Goal: Task Accomplishment & Management: Use online tool/utility

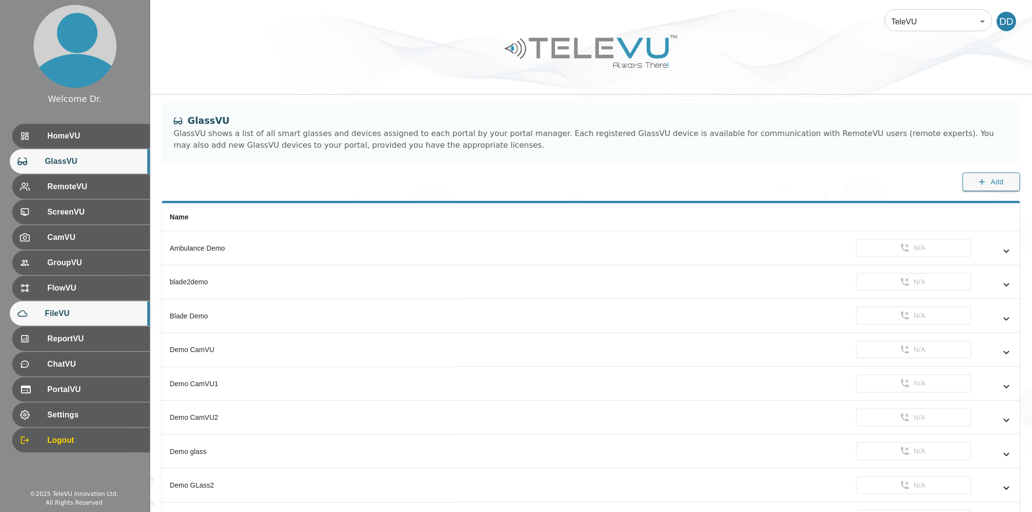
click at [69, 314] on span "FileVU" at bounding box center [93, 314] width 97 height 12
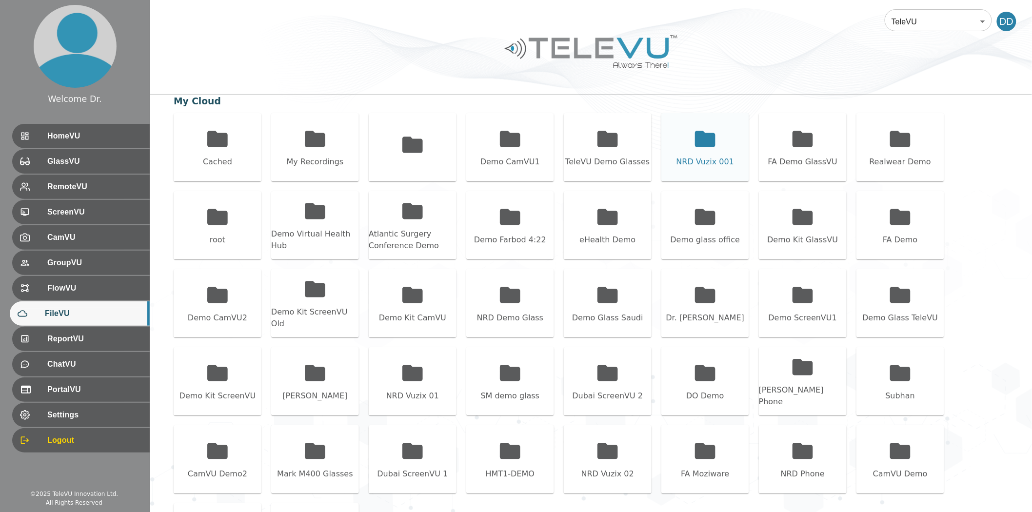
click at [695, 134] on icon at bounding box center [705, 139] width 20 height 16
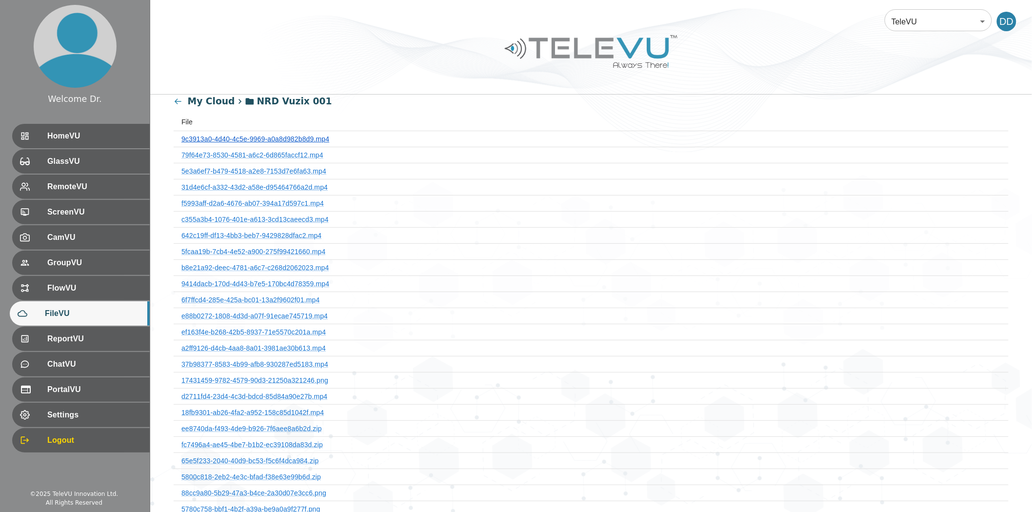
click at [281, 141] on link "9c3913a0-4d40-4c5e-9969-a0a8d982b8d9.mp4" at bounding box center [255, 139] width 148 height 8
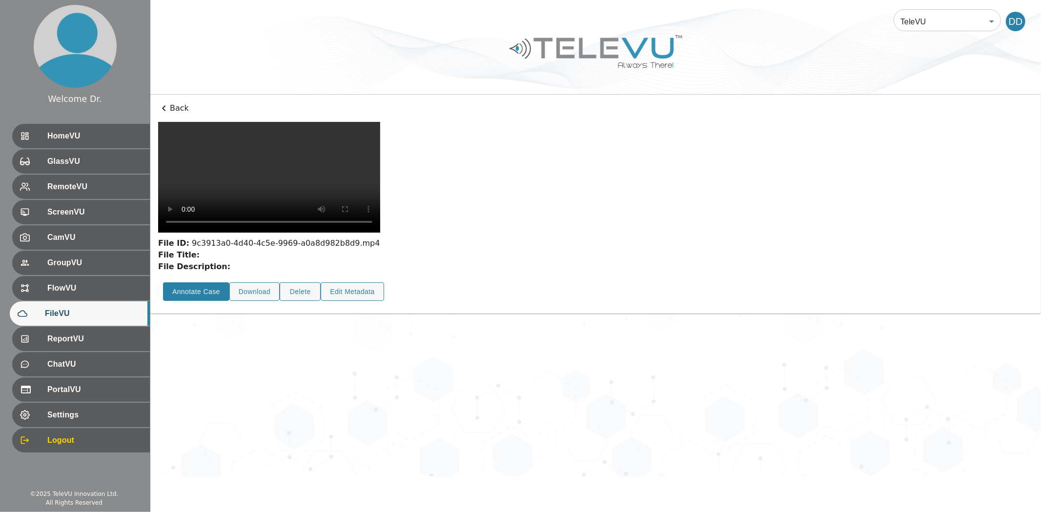
click at [202, 301] on button "Annotate Case" at bounding box center [196, 291] width 66 height 19
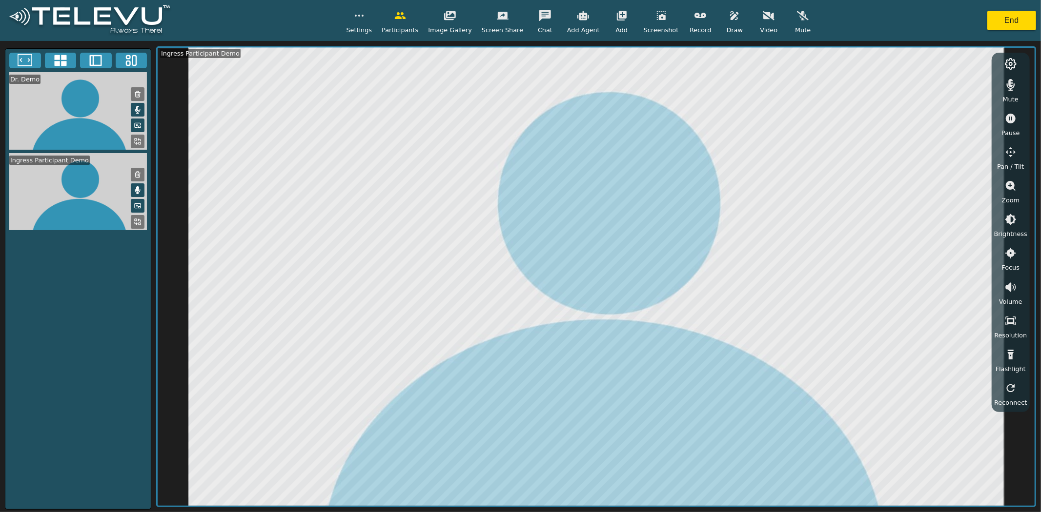
click at [140, 221] on icon at bounding box center [139, 220] width 2 height 2
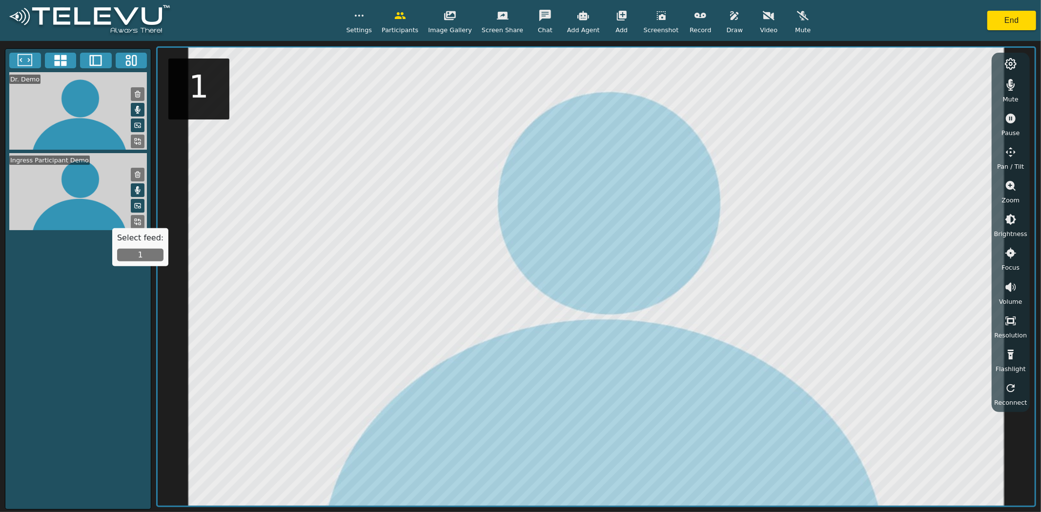
click at [145, 258] on button "1" at bounding box center [140, 255] width 46 height 13
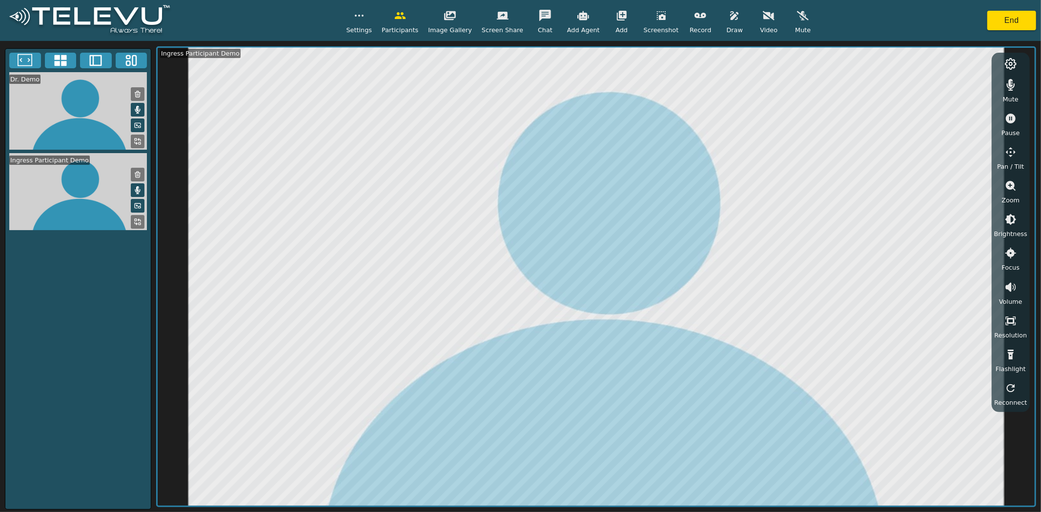
click at [139, 141] on icon at bounding box center [138, 142] width 8 height 8
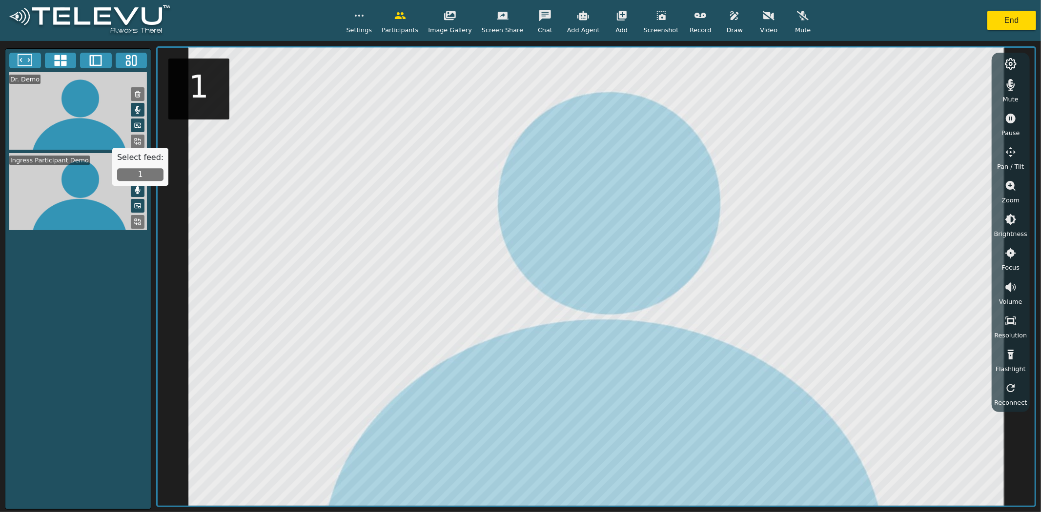
click at [139, 176] on button "1" at bounding box center [140, 175] width 46 height 13
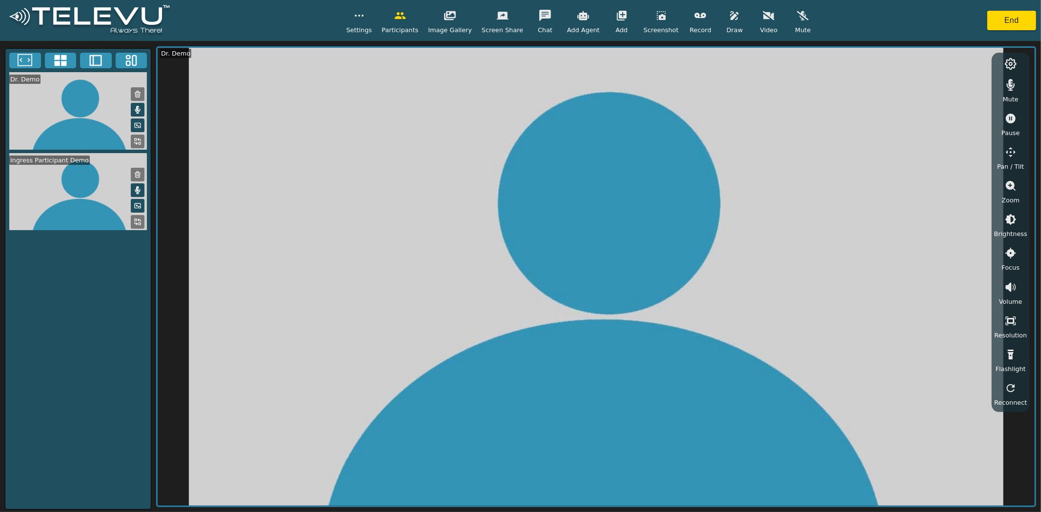
click at [141, 218] on icon at bounding box center [138, 222] width 8 height 8
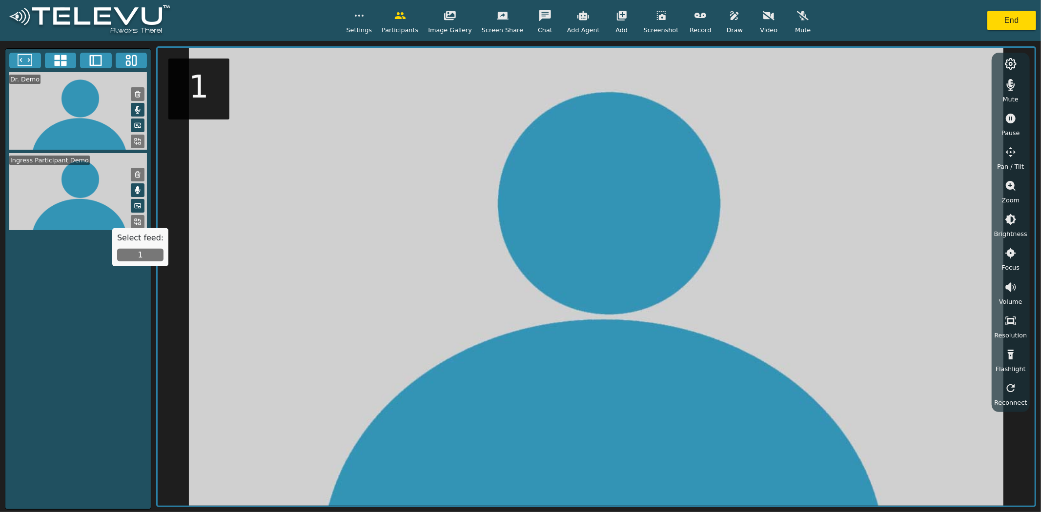
click at [139, 255] on button "1" at bounding box center [140, 255] width 46 height 13
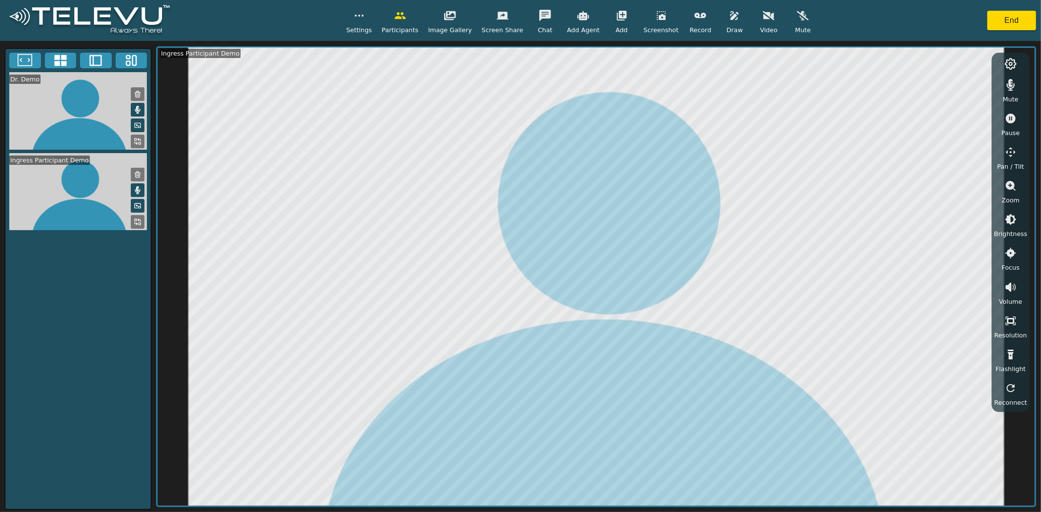
click at [138, 140] on icon at bounding box center [138, 142] width 8 height 8
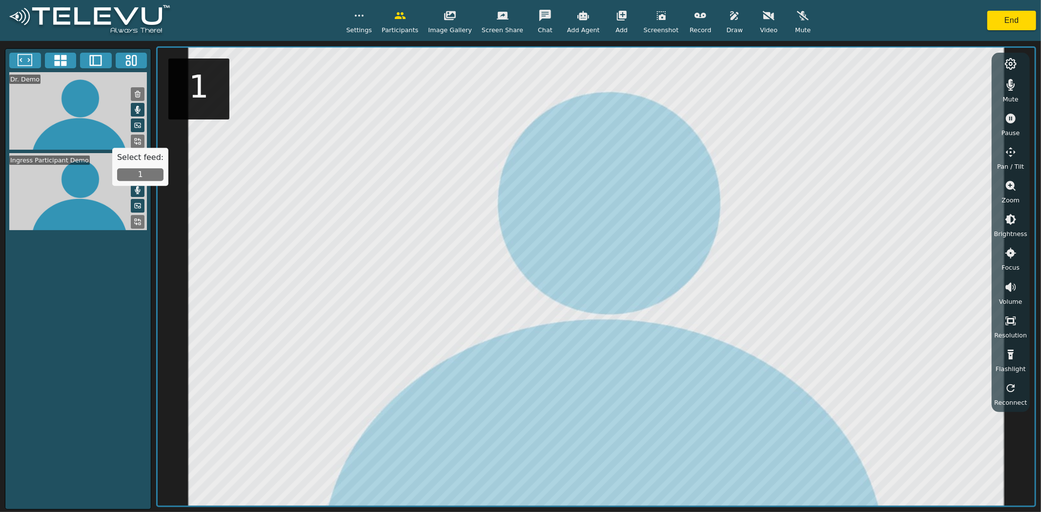
click at [148, 176] on button "1" at bounding box center [140, 175] width 46 height 13
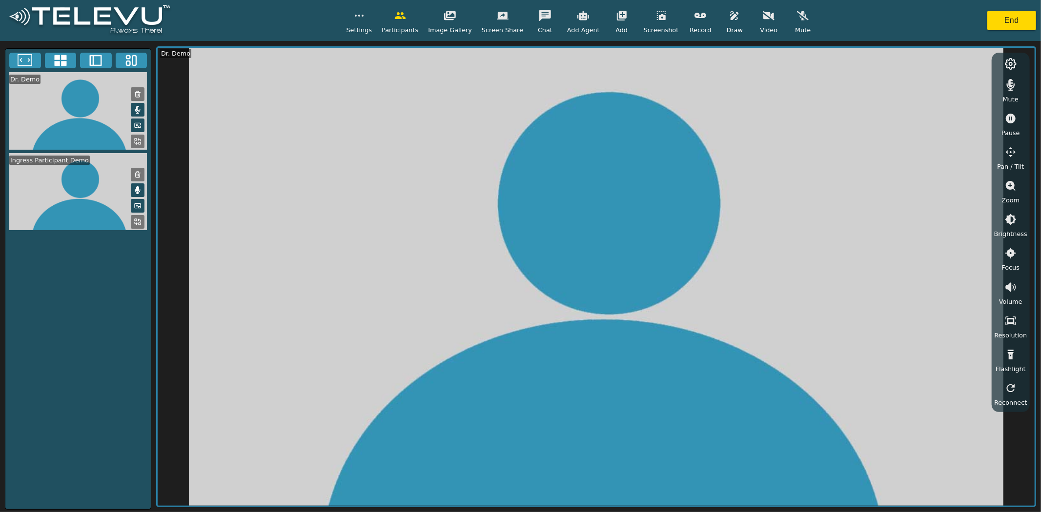
drag, startPoint x: 139, startPoint y: 217, endPoint x: 139, endPoint y: 223, distance: 6.3
click at [139, 218] on icon at bounding box center [138, 222] width 8 height 8
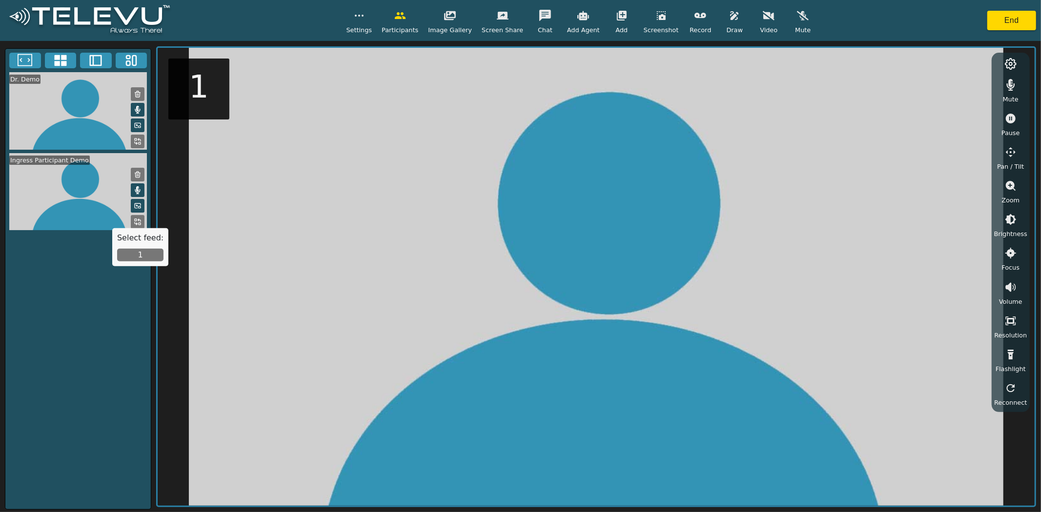
click at [143, 255] on button "1" at bounding box center [140, 255] width 46 height 13
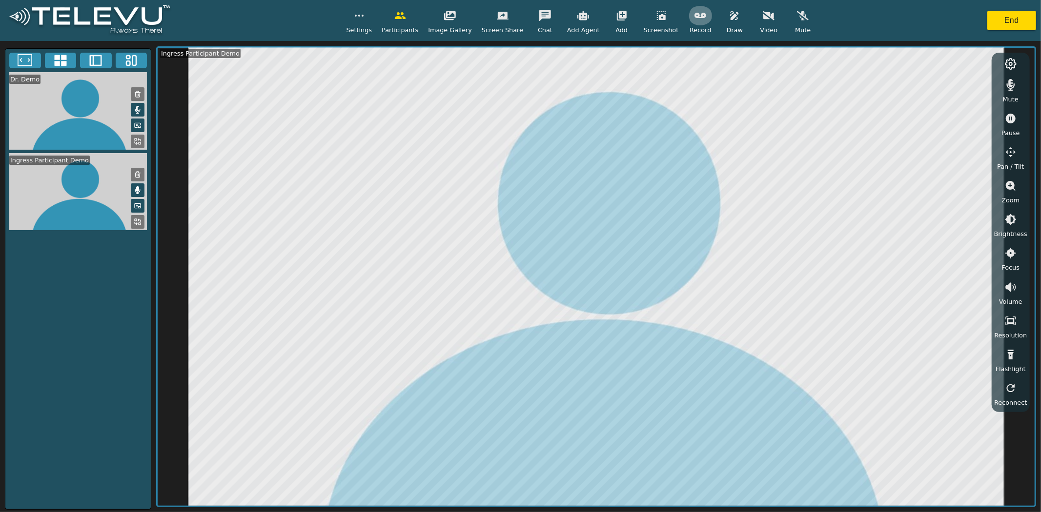
click at [694, 15] on icon "button" at bounding box center [700, 15] width 12 height 5
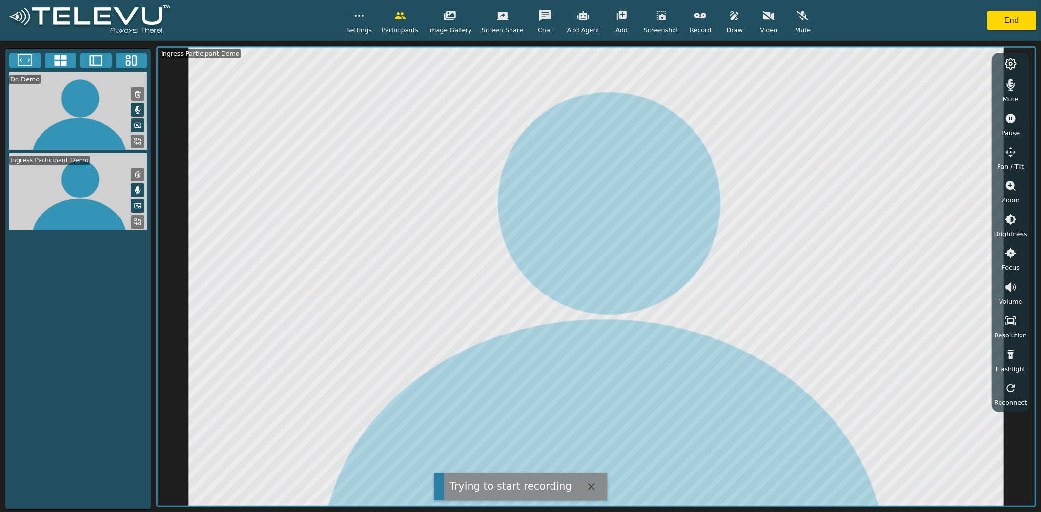
click at [728, 13] on icon "button" at bounding box center [734, 16] width 12 height 12
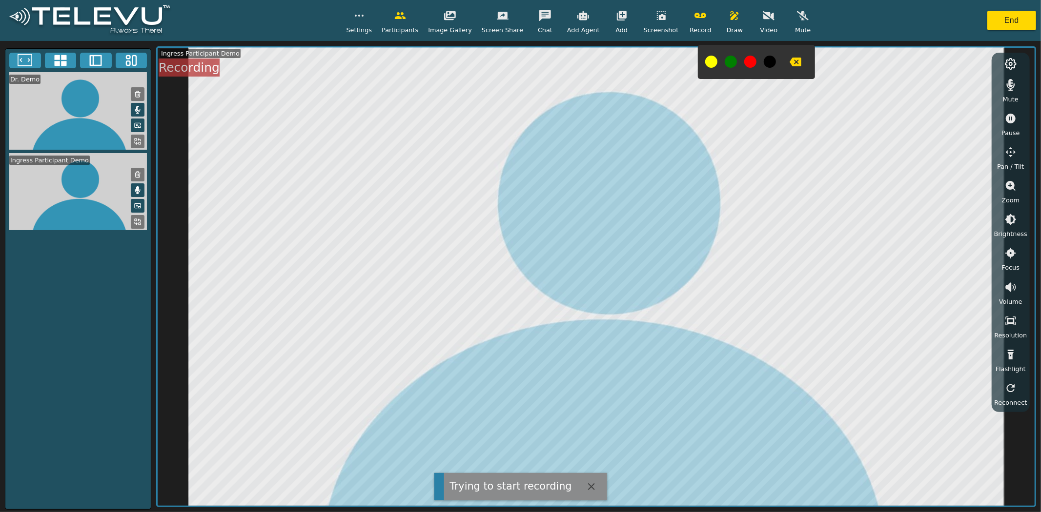
click at [695, 20] on button "button" at bounding box center [700, 16] width 24 height 20
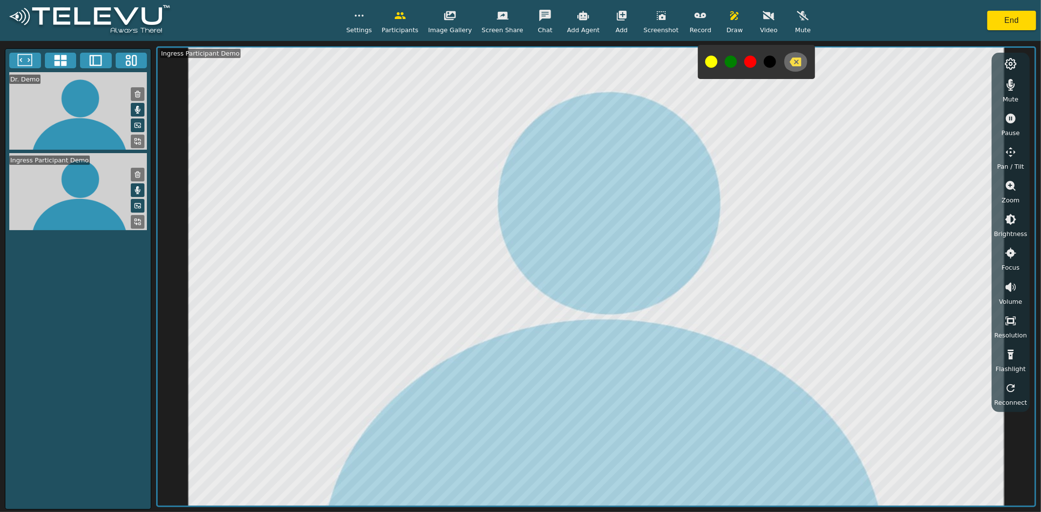
click at [790, 61] on icon "button" at bounding box center [796, 62] width 12 height 9
click at [1008, 15] on button "End" at bounding box center [1011, 21] width 49 height 20
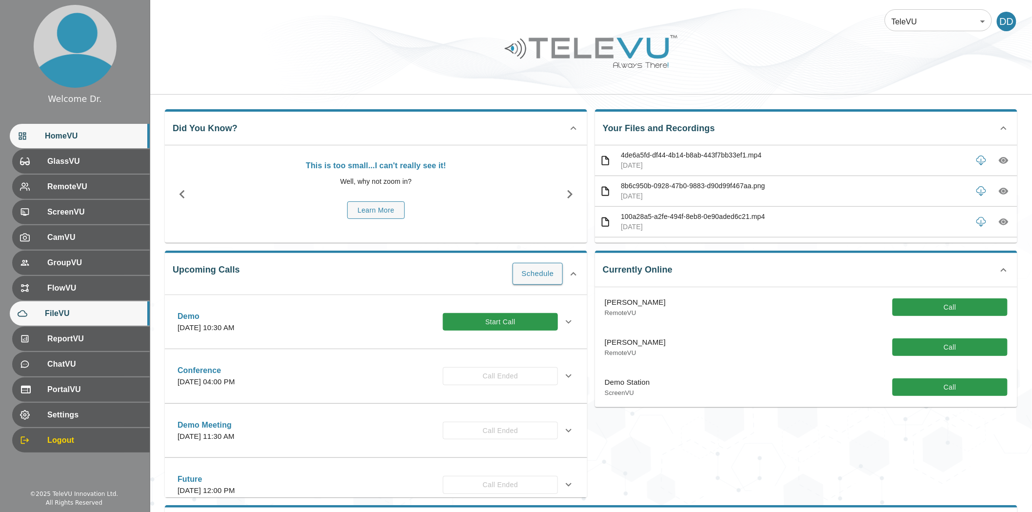
click at [80, 310] on span "FileVU" at bounding box center [93, 314] width 97 height 12
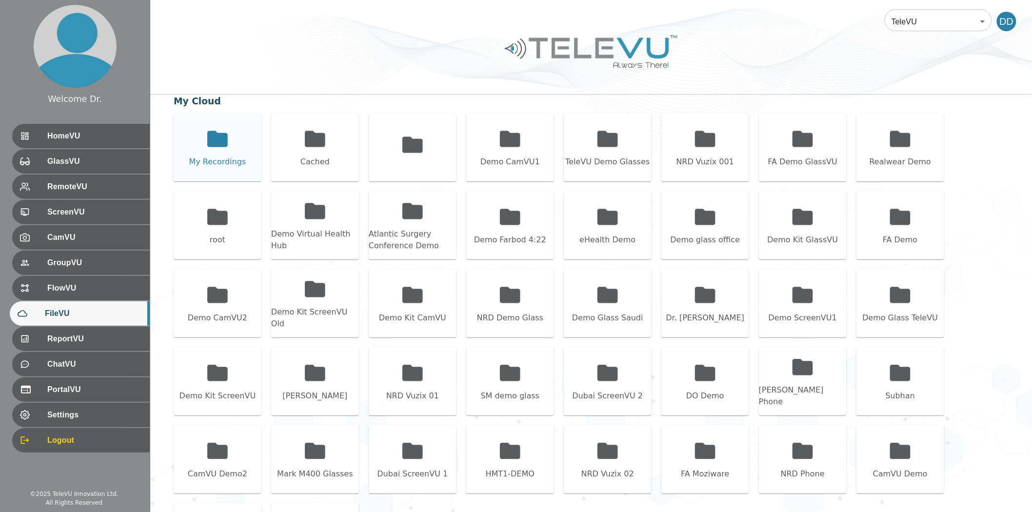
click at [221, 142] on icon at bounding box center [217, 139] width 20 height 16
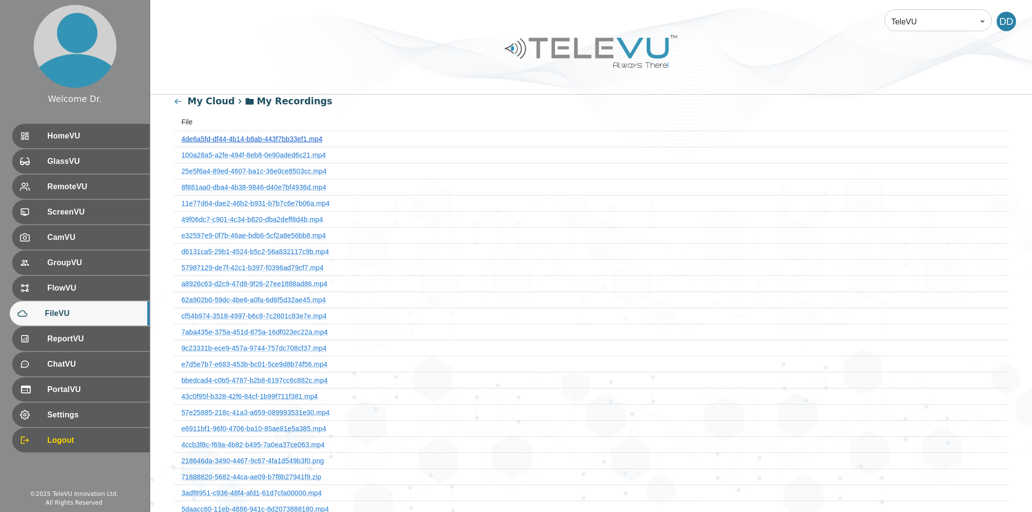
click at [243, 135] on link "4de6a5fd-df44-4b14-b8ab-443f7bb33ef1.mp4" at bounding box center [251, 139] width 141 height 8
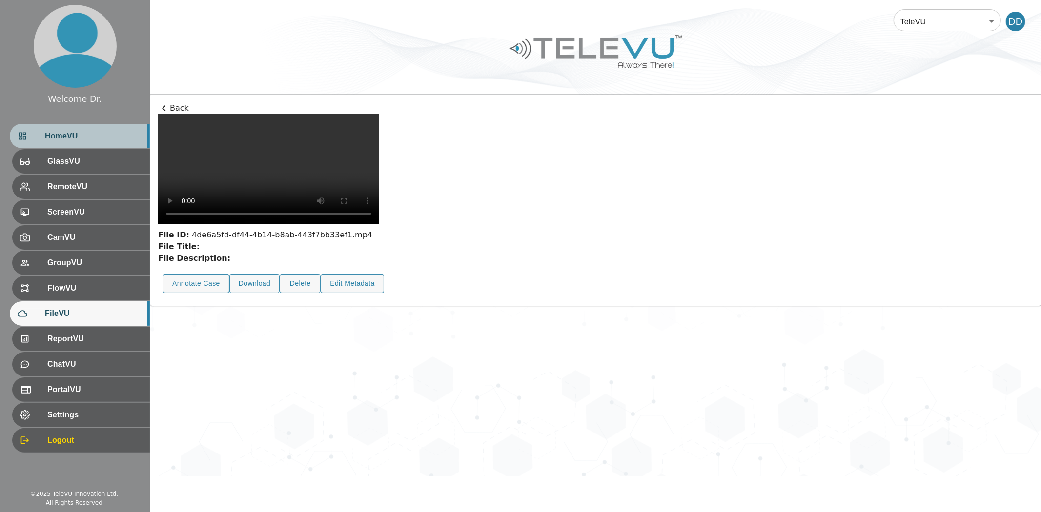
click at [84, 140] on span "HomeVU" at bounding box center [93, 136] width 97 height 12
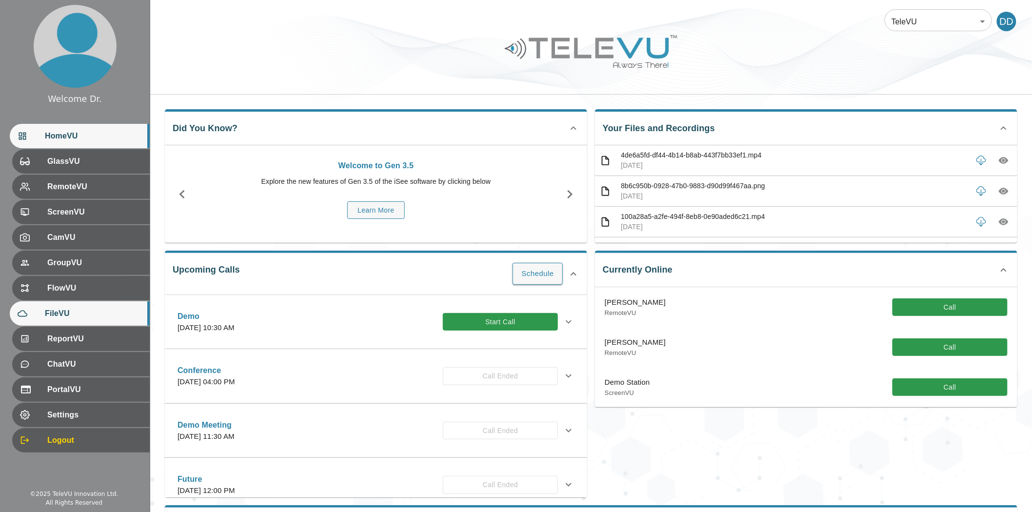
click at [69, 316] on span "FileVU" at bounding box center [93, 314] width 97 height 12
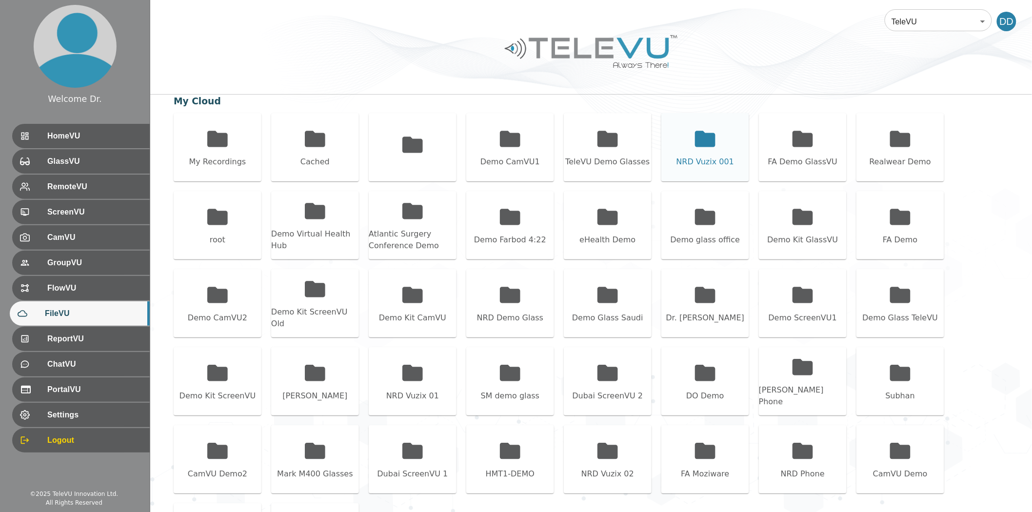
click at [693, 134] on icon at bounding box center [705, 139] width 24 height 24
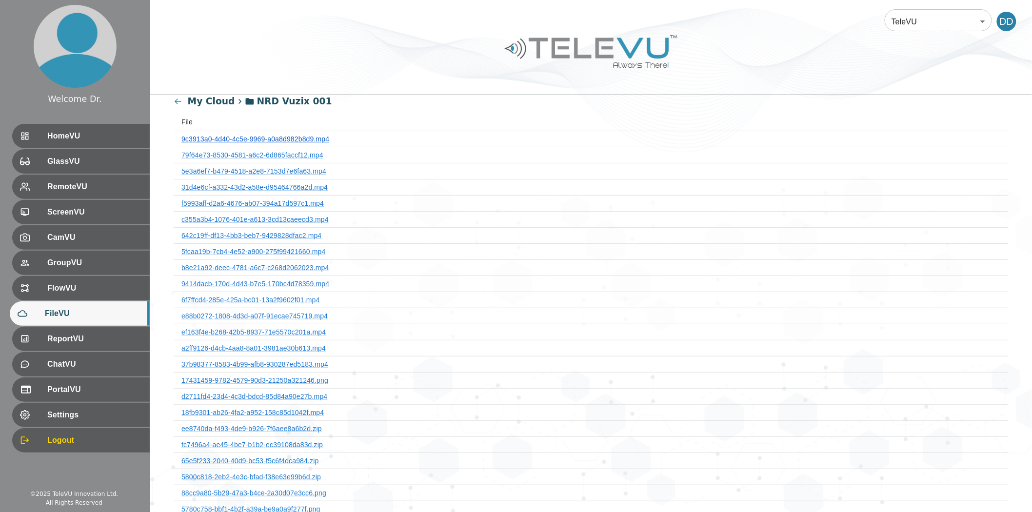
click at [309, 138] on link "9c3913a0-4d40-4c5e-9969-a0a8d982b8d9.mp4" at bounding box center [255, 139] width 148 height 8
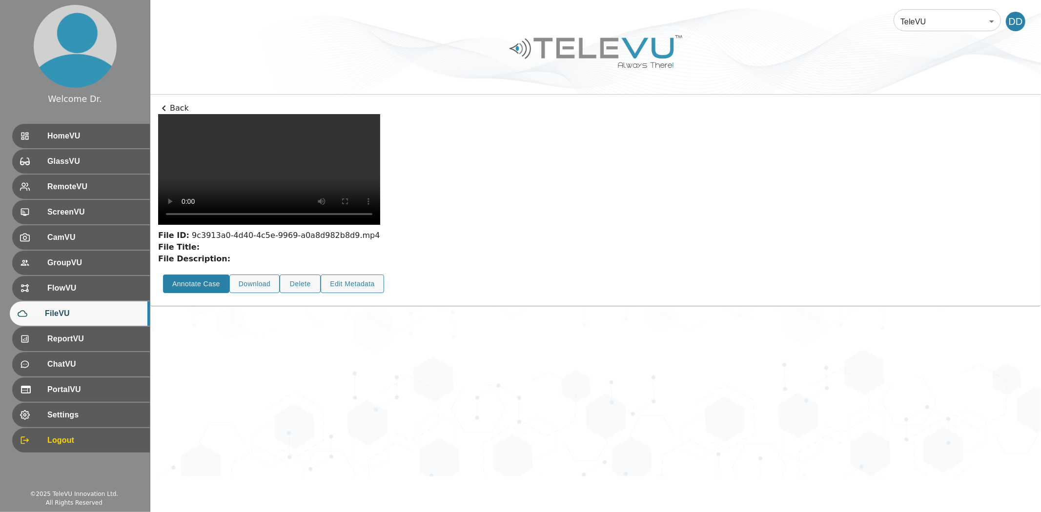
click at [183, 294] on button "Annotate Case" at bounding box center [196, 284] width 66 height 19
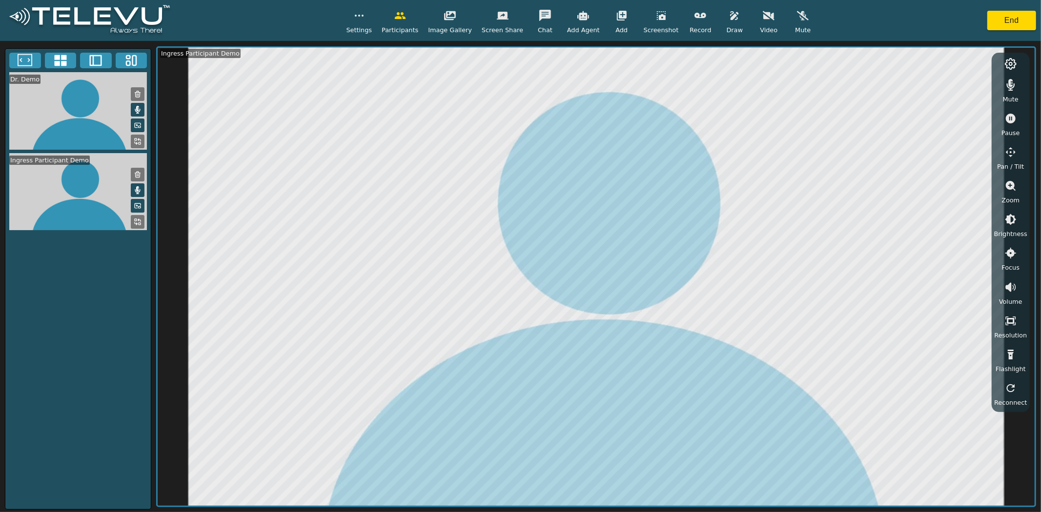
click at [694, 15] on button "button" at bounding box center [700, 16] width 24 height 20
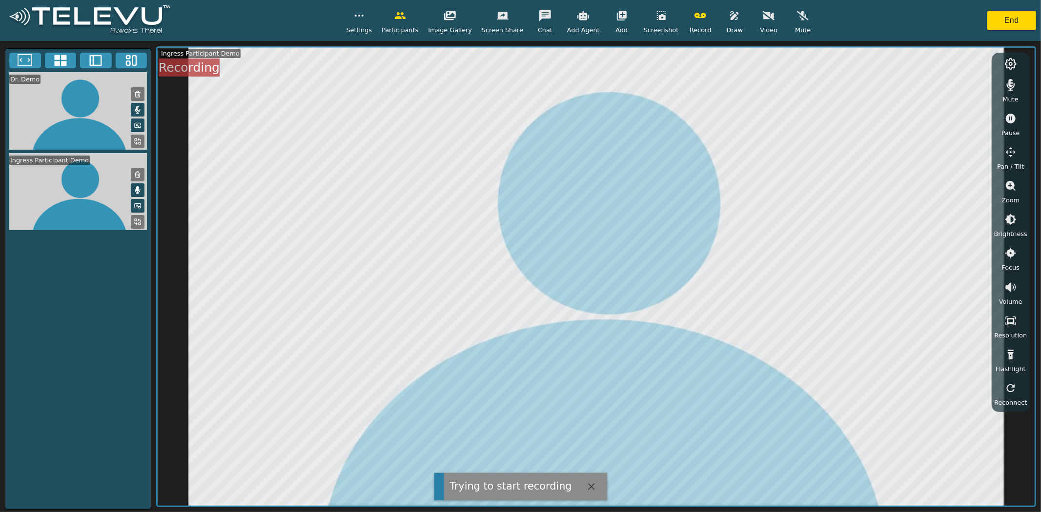
click at [141, 136] on button at bounding box center [138, 142] width 14 height 14
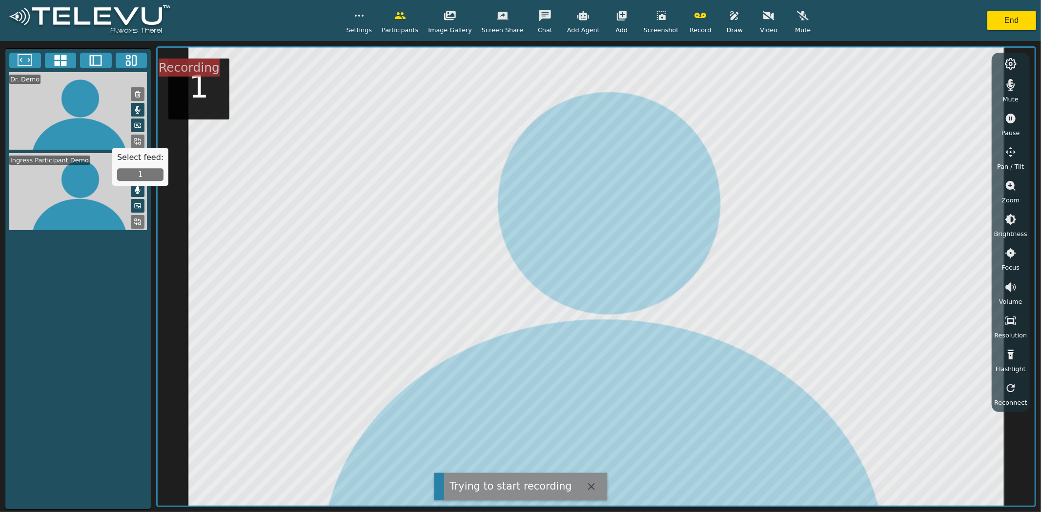
click at [139, 218] on icon at bounding box center [138, 222] width 8 height 8
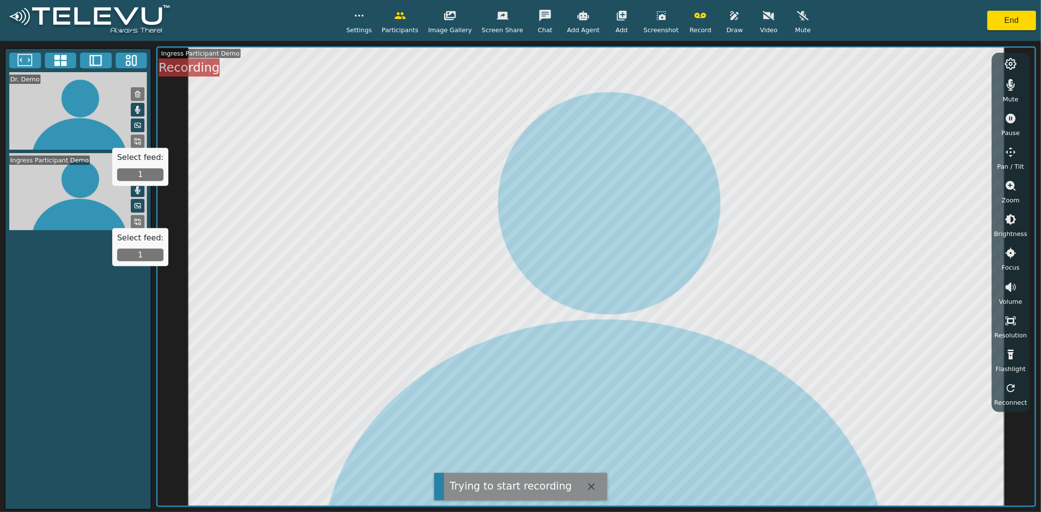
click at [140, 252] on button "1" at bounding box center [140, 255] width 46 height 13
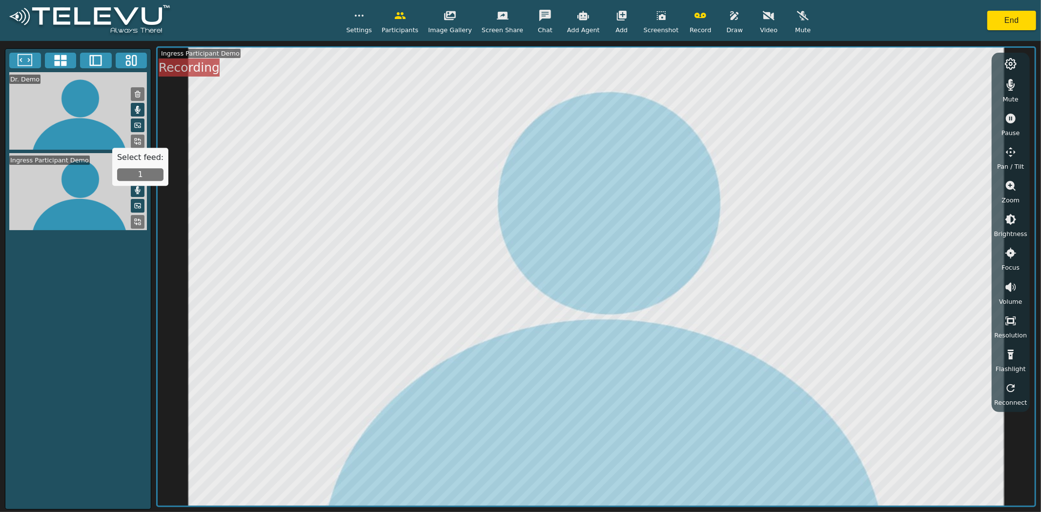
click at [730, 20] on icon "button" at bounding box center [734, 15] width 8 height 9
click at [688, 8] on div "Record" at bounding box center [700, 20] width 24 height 29
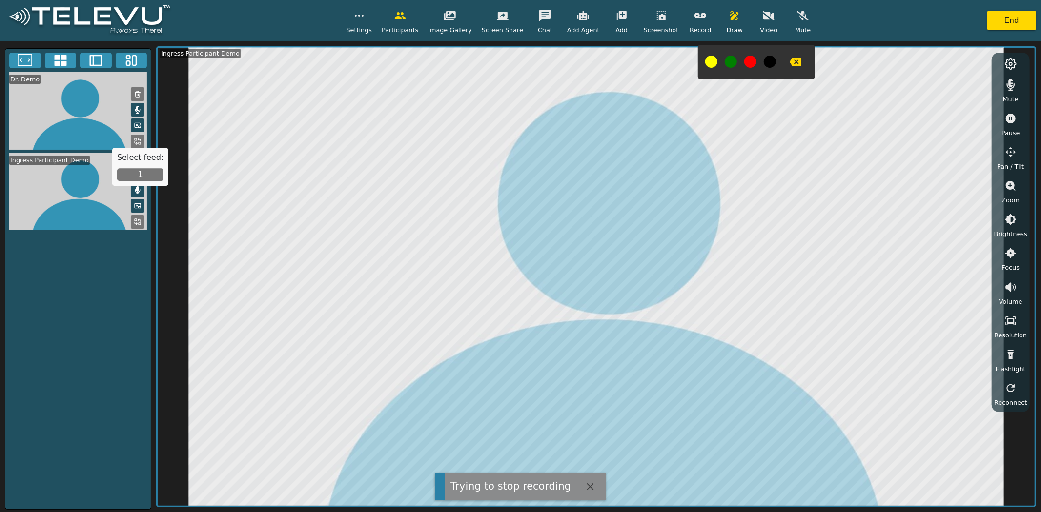
click at [694, 16] on icon "button" at bounding box center [700, 16] width 12 height 12
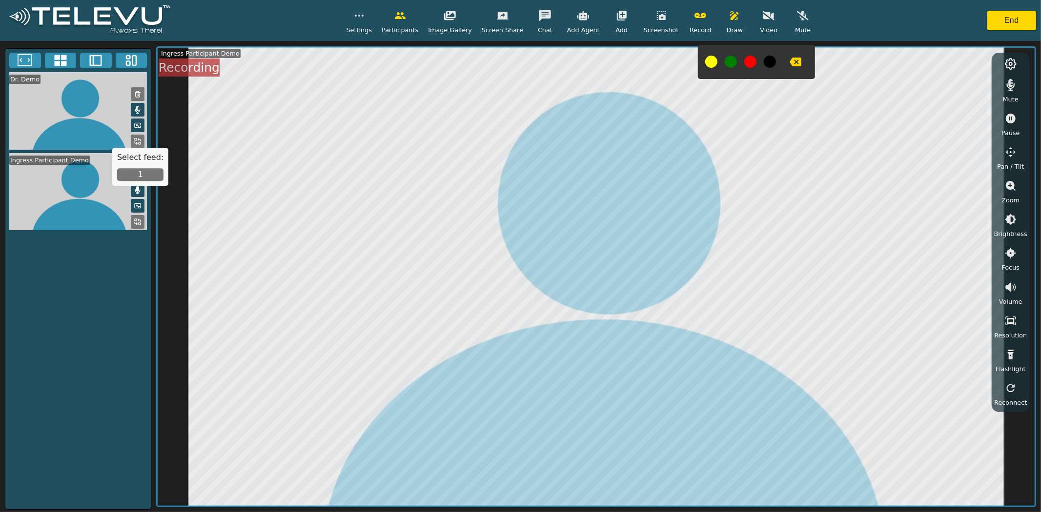
click at [694, 18] on icon "button" at bounding box center [700, 16] width 12 height 12
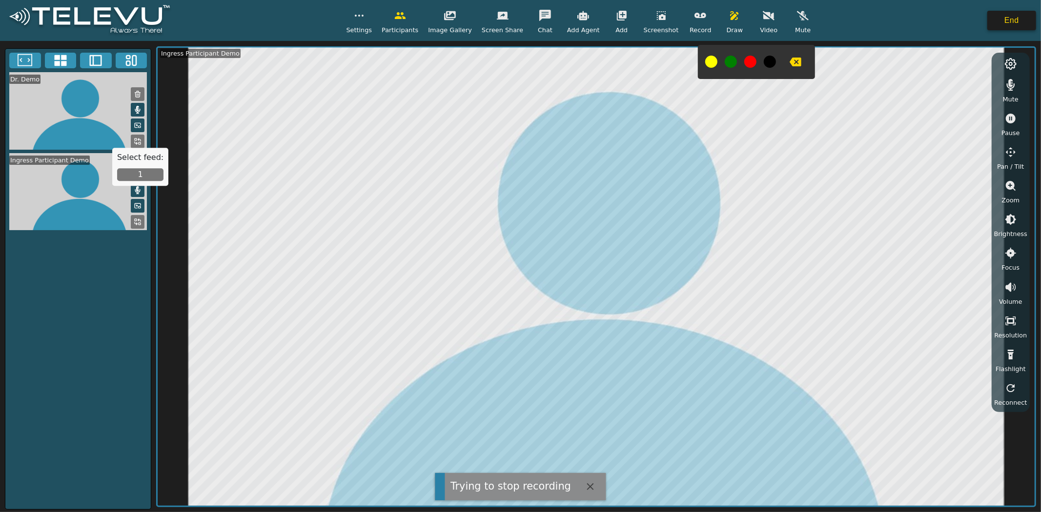
click at [1022, 21] on button "End" at bounding box center [1011, 21] width 49 height 20
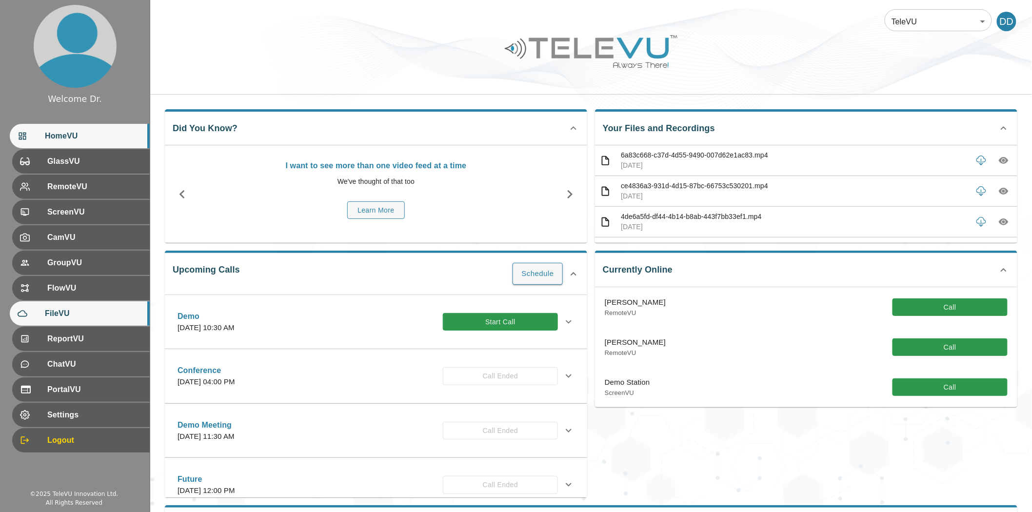
click at [74, 317] on span "FileVU" at bounding box center [93, 314] width 97 height 12
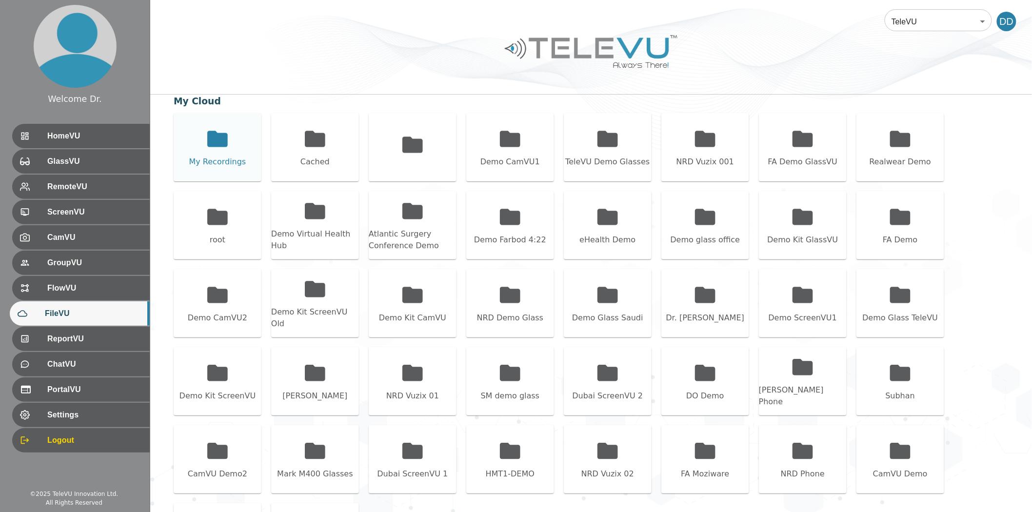
click at [219, 140] on icon at bounding box center [217, 139] width 20 height 16
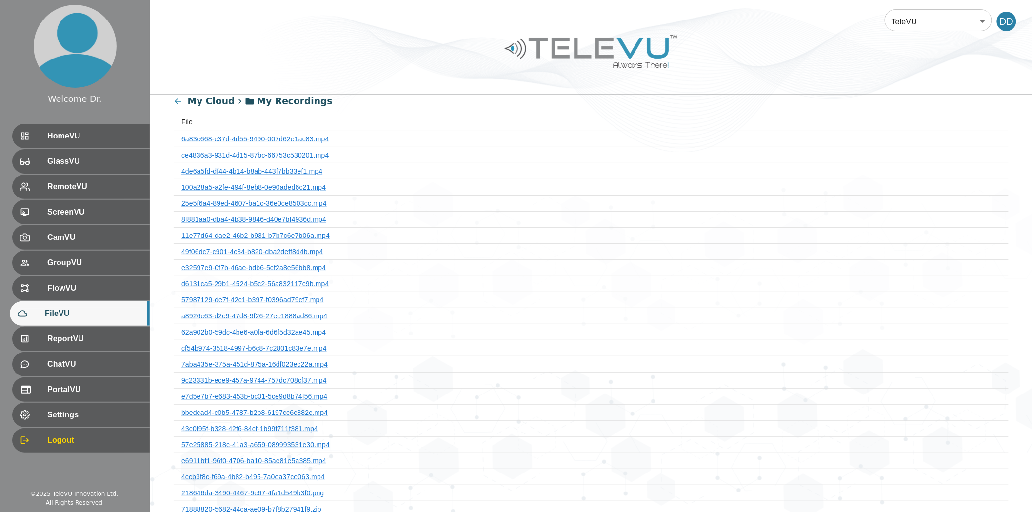
click at [270, 134] on th "6a83c668-c37d-4d55-9490-007d62e1ac83.mp4" at bounding box center [591, 139] width 835 height 16
click at [276, 137] on link "6a83c668-c37d-4d55-9490-007d62e1ac83.mp4" at bounding box center [255, 139] width 148 height 8
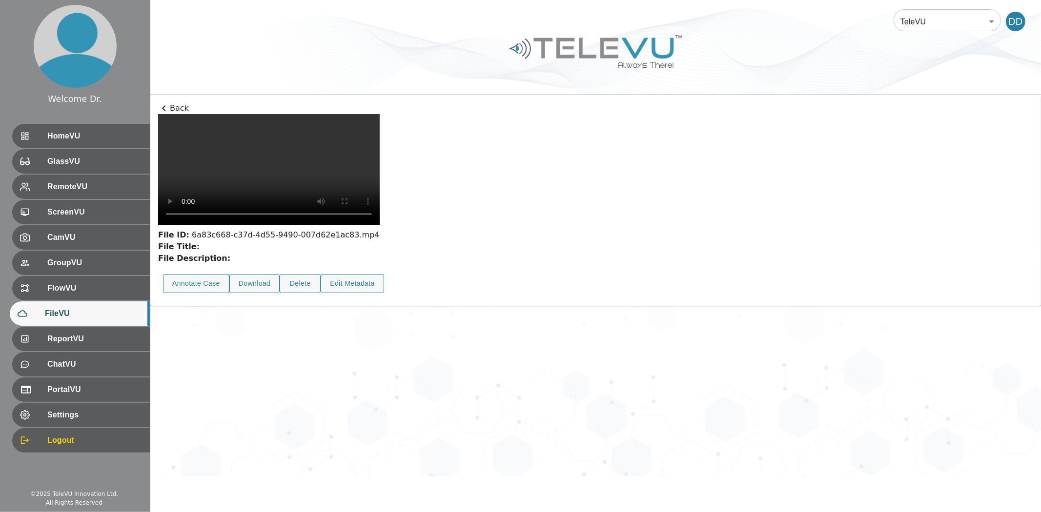
click at [168, 108] on icon at bounding box center [164, 108] width 12 height 12
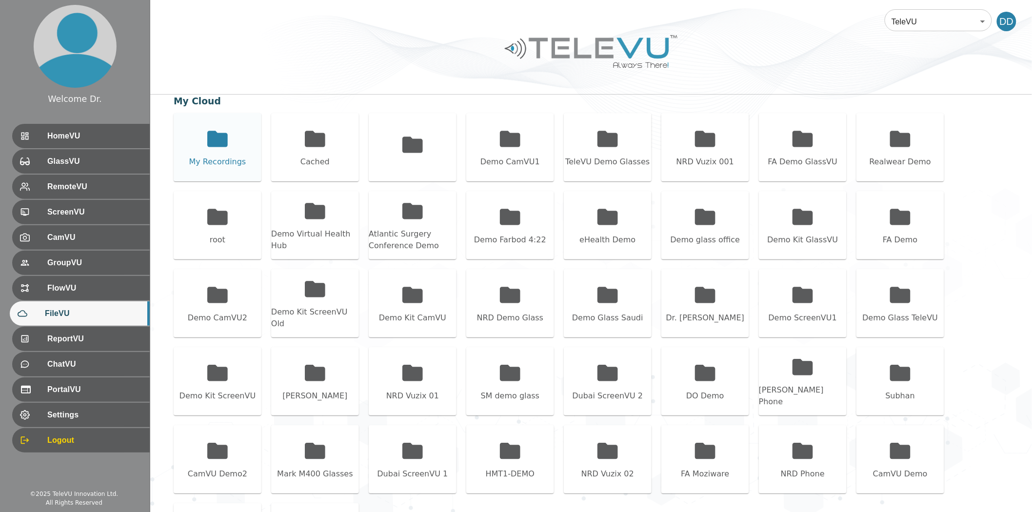
click at [216, 142] on icon at bounding box center [217, 139] width 20 height 16
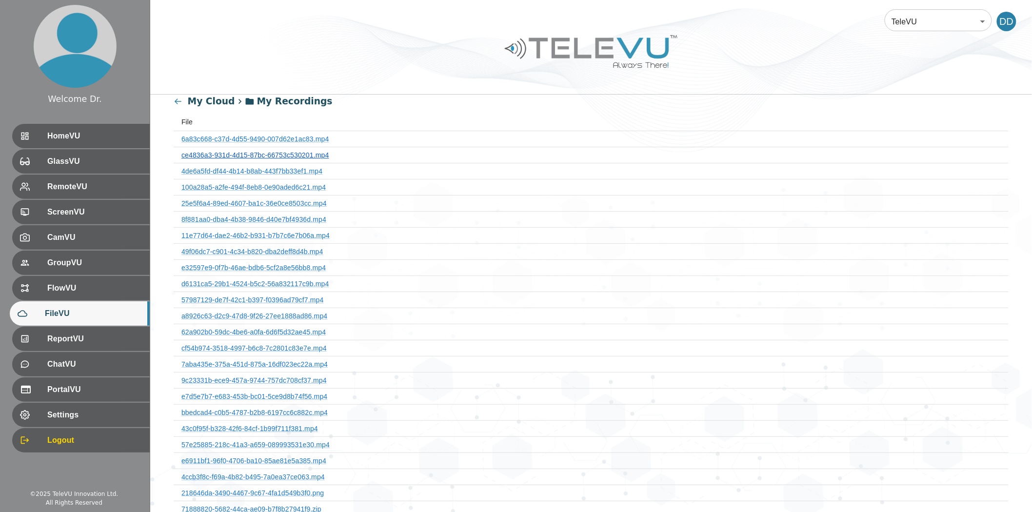
click at [236, 153] on link "ce4836a3-931d-4d15-87bc-66753c530201.mp4" at bounding box center [255, 155] width 148 height 8
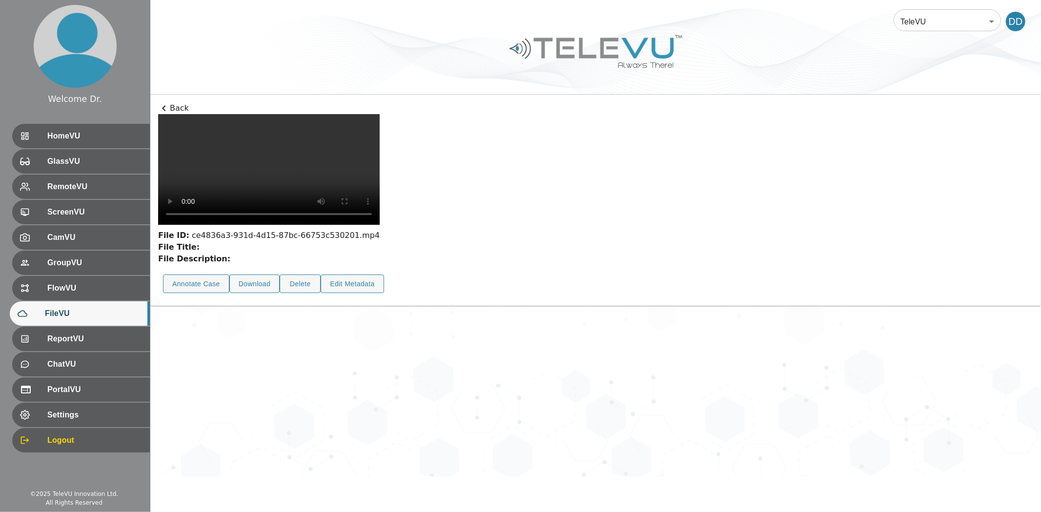
click at [172, 109] on p "Back" at bounding box center [595, 108] width 875 height 12
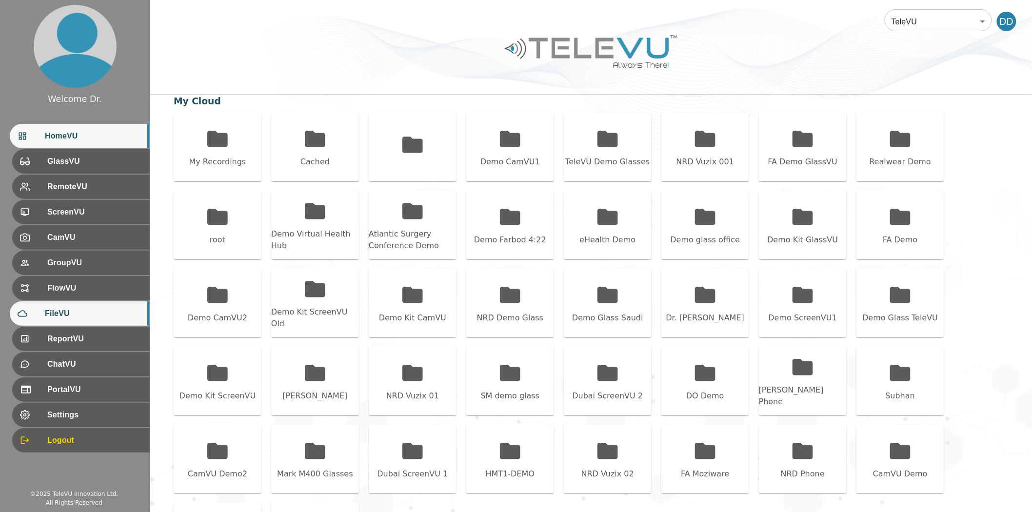
click at [89, 137] on span "HomeVU" at bounding box center [93, 136] width 97 height 12
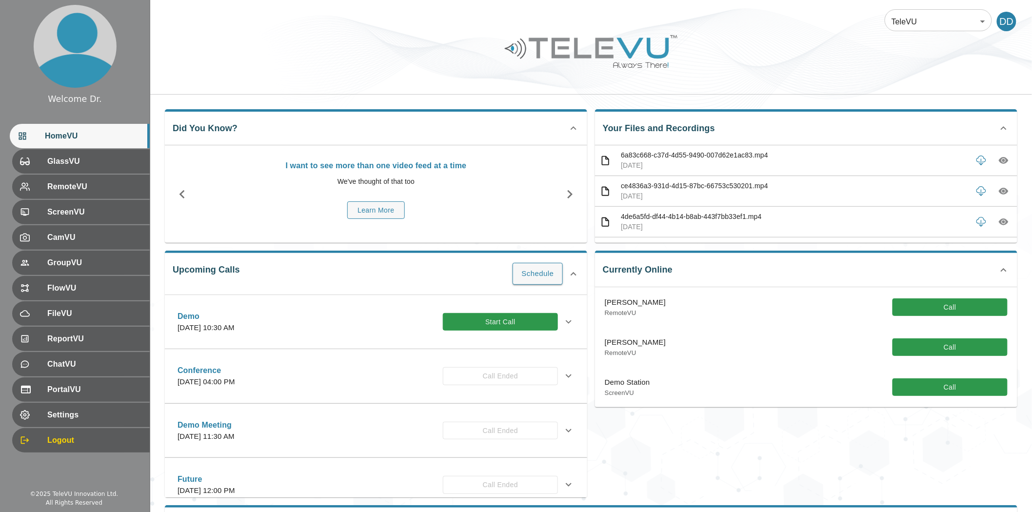
click at [915, 53] on div at bounding box center [591, 58] width 882 height 55
click at [866, 93] on div "TeleVU 1 ​ DD" at bounding box center [591, 47] width 882 height 95
drag, startPoint x: 663, startPoint y: 54, endPoint x: 452, endPoint y: 50, distance: 210.3
click at [452, 50] on div at bounding box center [591, 58] width 882 height 55
click at [69, 148] on div "HomeVU" at bounding box center [80, 136] width 140 height 24
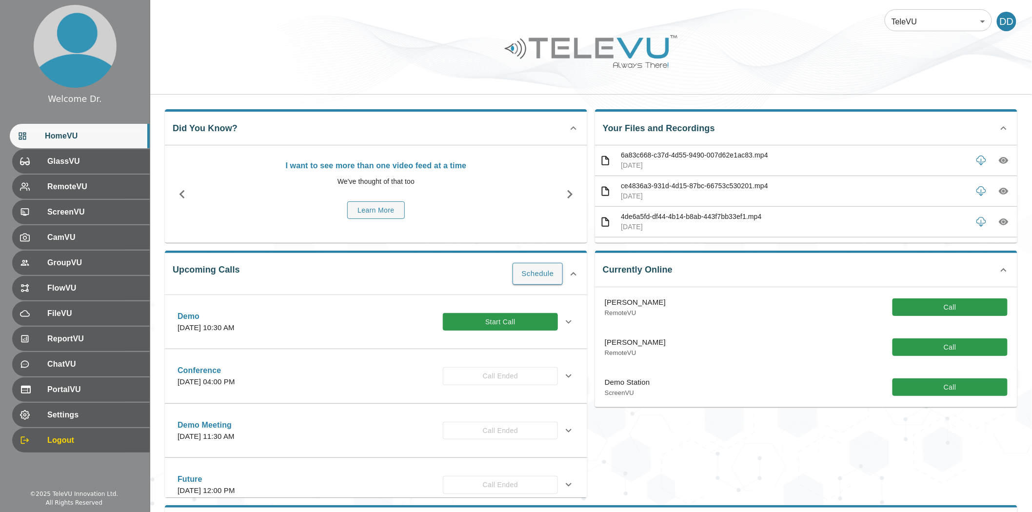
click at [846, 70] on div at bounding box center [591, 58] width 882 height 55
click at [929, 12] on body "Welcome Dr. HomeVU GlassVU RemoteVU ScreenVU CamVU GroupVU FlowVU FileVU Report…" at bounding box center [516, 309] width 1032 height 618
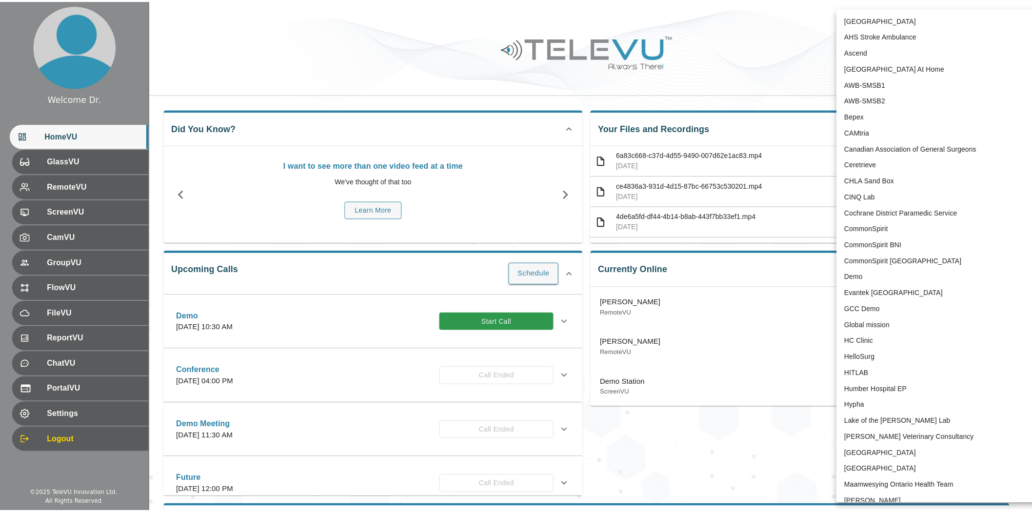
scroll to position [1908, 0]
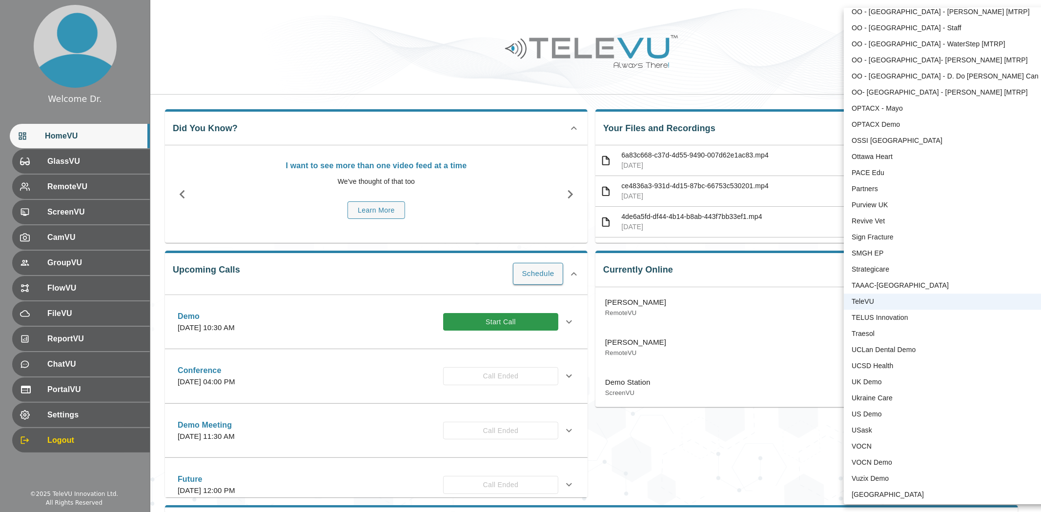
click at [748, 51] on div at bounding box center [520, 256] width 1041 height 512
